Goal: Navigation & Orientation: Find specific page/section

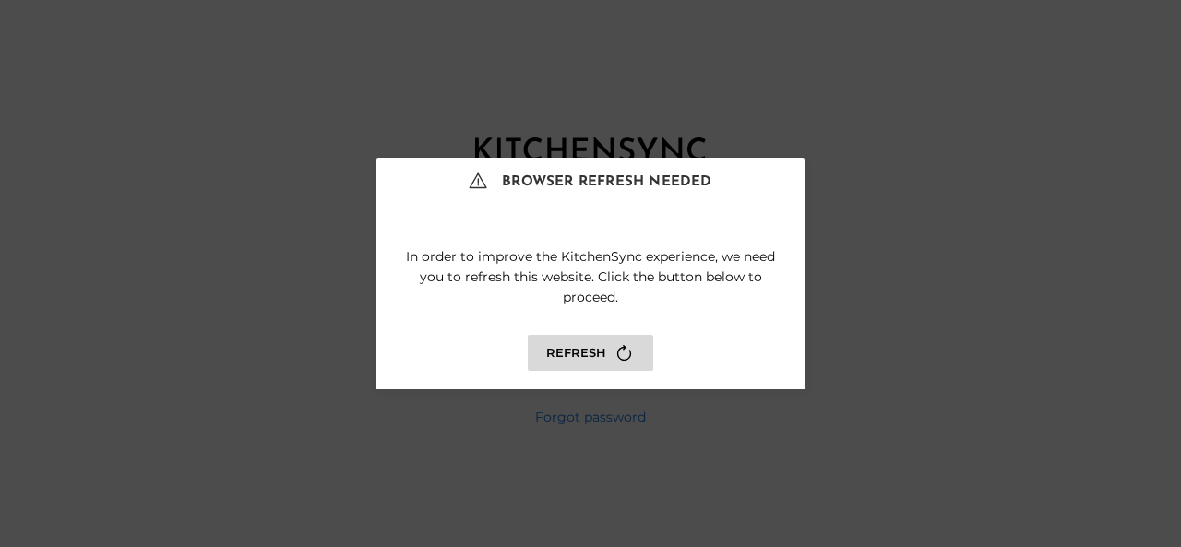
click at [594, 358] on button "Refresh" at bounding box center [590, 353] width 125 height 36
